Goal: Transaction & Acquisition: Obtain resource

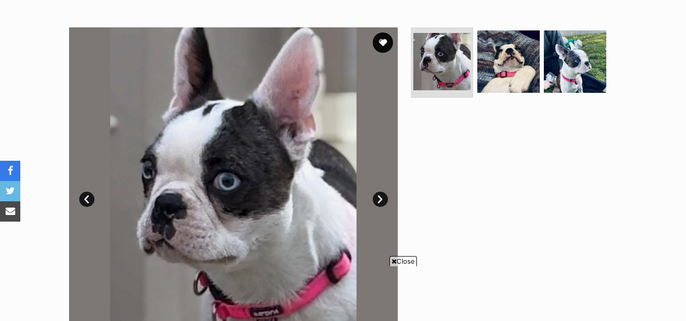
scroll to position [191, 0]
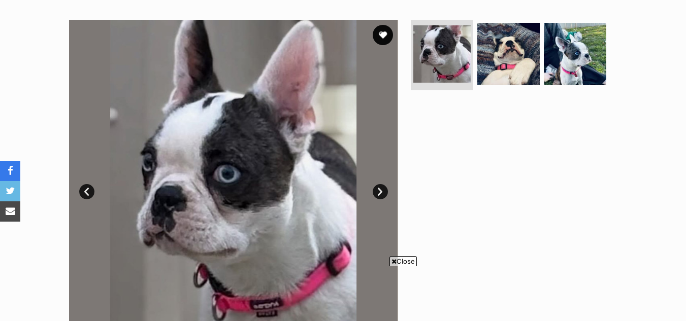
click at [408, 261] on span "Close" at bounding box center [402, 261] width 27 height 10
click at [379, 191] on link "Next" at bounding box center [380, 191] width 15 height 15
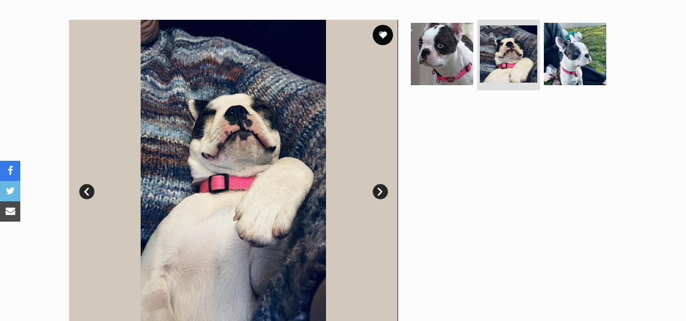
click at [379, 191] on link "Next" at bounding box center [380, 191] width 15 height 15
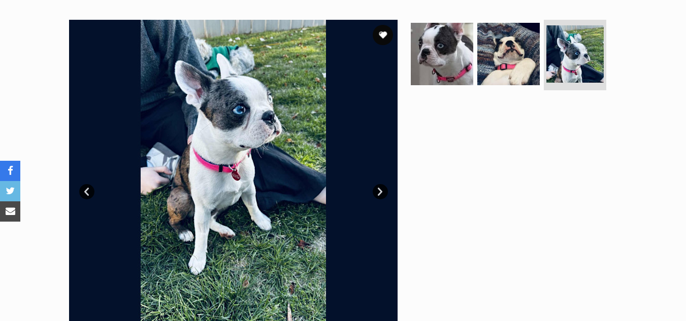
click at [379, 191] on link "Next" at bounding box center [380, 191] width 15 height 15
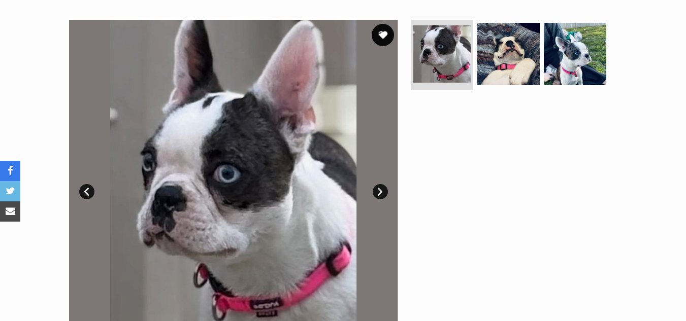
click at [388, 32] on button "favourite" at bounding box center [383, 35] width 22 height 22
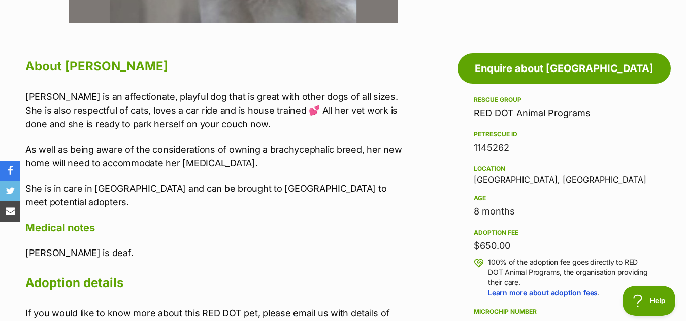
scroll to position [0, 0]
click at [540, 115] on link "RED DOT Animal Programs" at bounding box center [532, 113] width 117 height 11
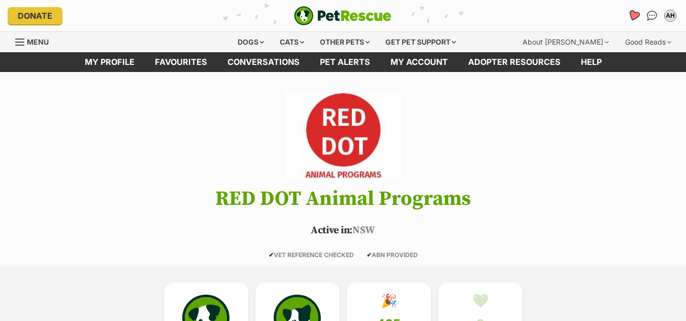
click at [631, 15] on icon "Favourites" at bounding box center [633, 16] width 12 height 12
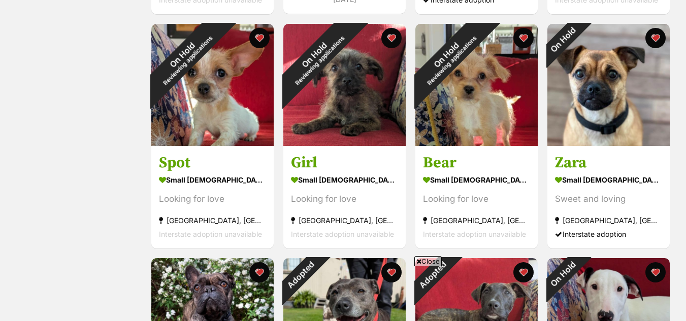
scroll to position [660, 0]
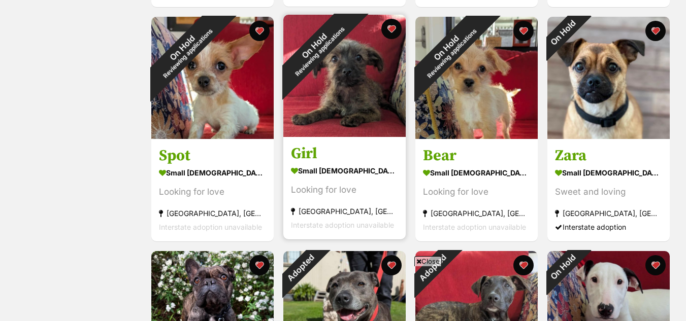
click at [368, 106] on img at bounding box center [344, 76] width 122 height 122
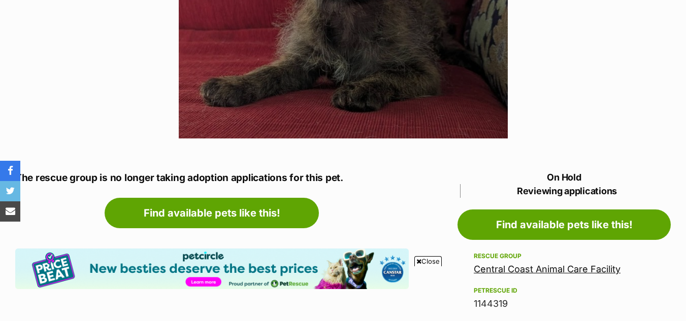
scroll to position [422, 0]
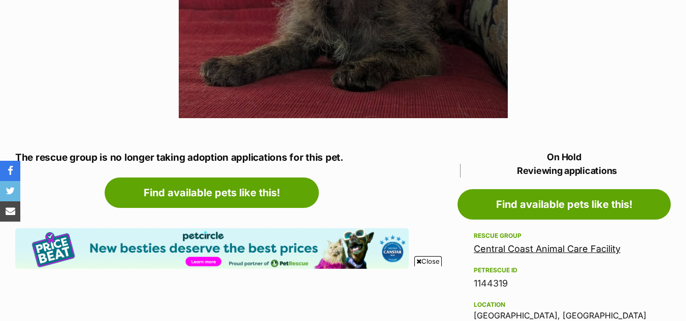
click at [609, 251] on link "Central Coast Animal Care Facility" at bounding box center [547, 249] width 147 height 11
